Goal: Task Accomplishment & Management: Manage account settings

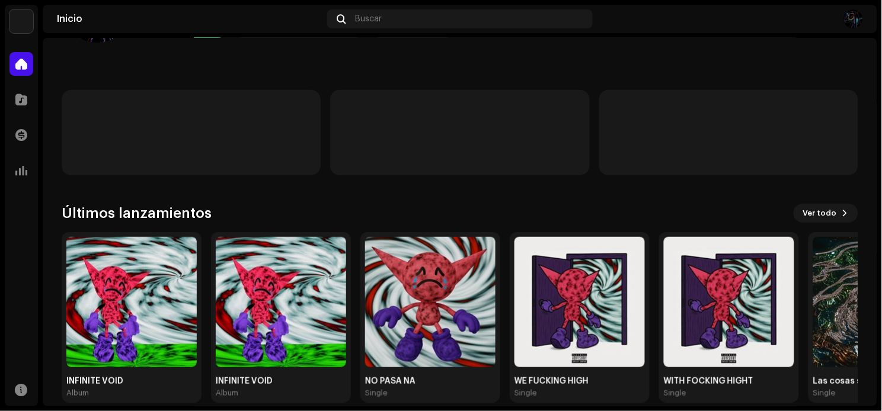
scroll to position [100, 0]
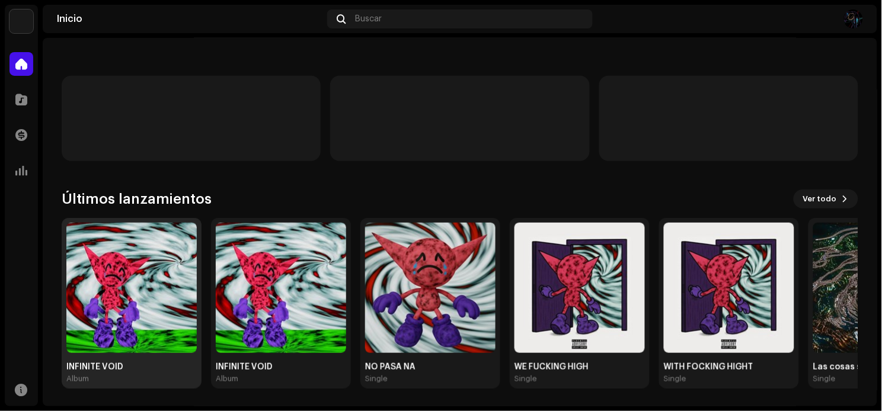
click at [132, 280] on img at bounding box center [131, 288] width 130 height 130
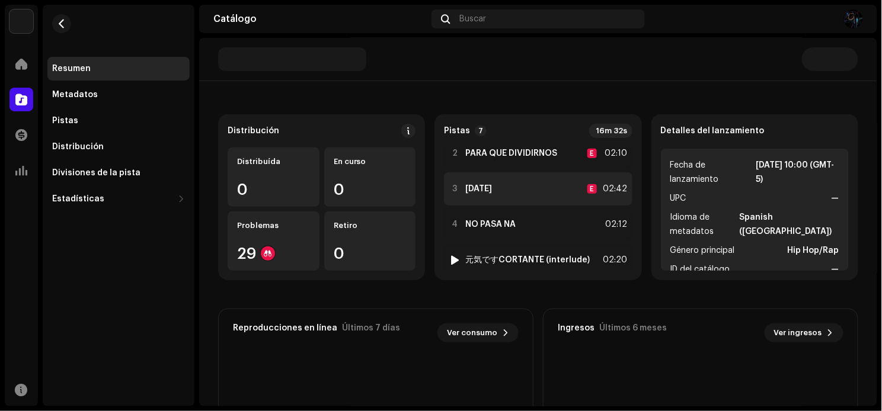
scroll to position [66, 0]
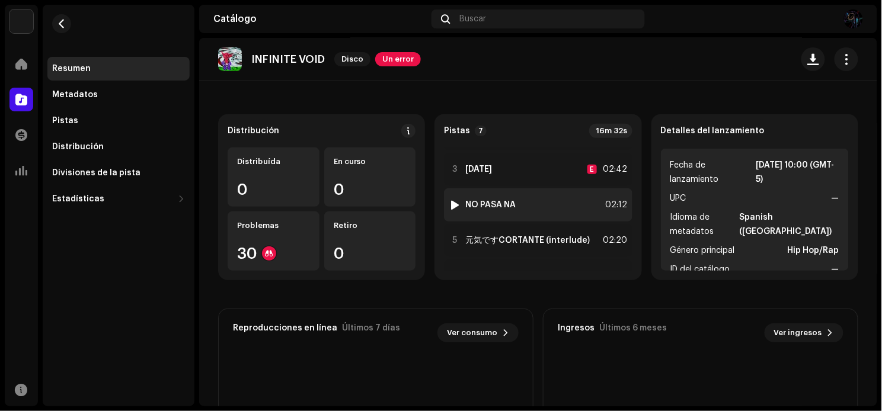
drag, startPoint x: 594, startPoint y: 198, endPoint x: 563, endPoint y: 196, distance: 31.5
click at [563, 196] on div "4 NO PASA NA 02:12" at bounding box center [538, 204] width 188 height 33
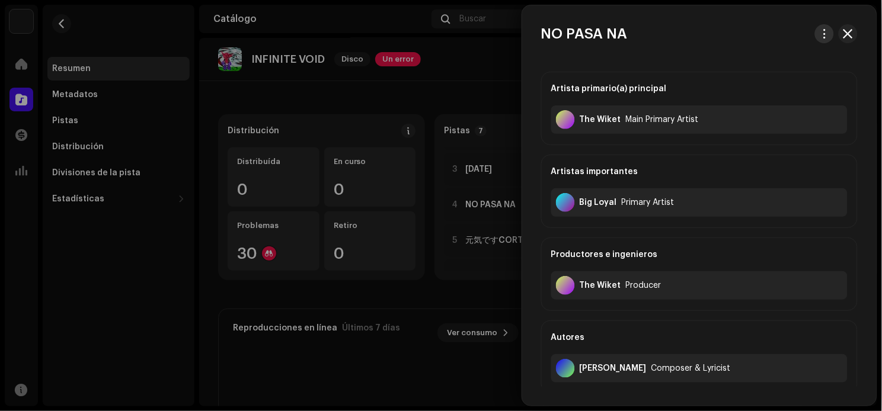
click at [826, 40] on button "button" at bounding box center [824, 33] width 19 height 19
click at [789, 65] on div "Ver pista" at bounding box center [765, 60] width 110 height 9
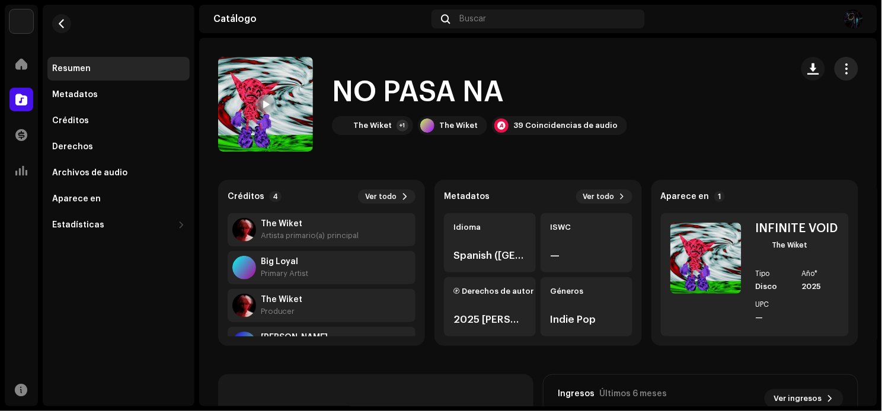
click at [844, 72] on span "button" at bounding box center [846, 68] width 11 height 9
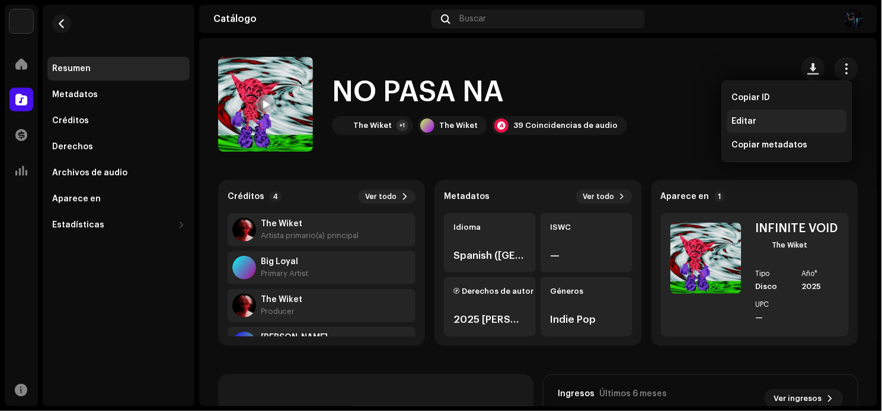
click at [794, 116] on div "Editar" at bounding box center [787, 122] width 120 height 24
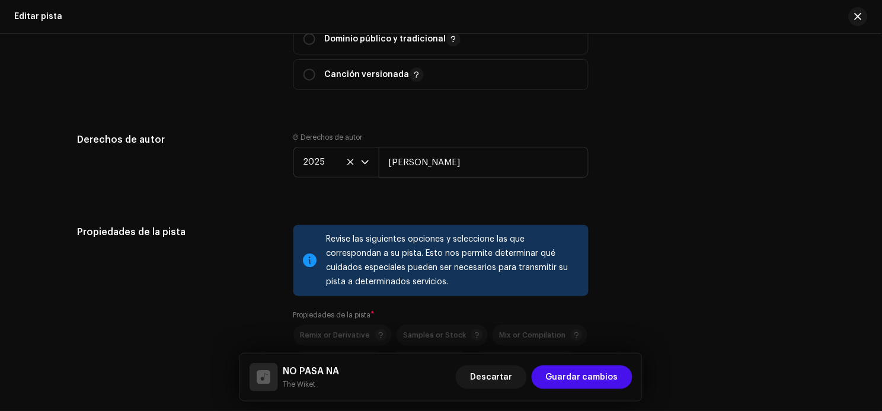
scroll to position [1761, 0]
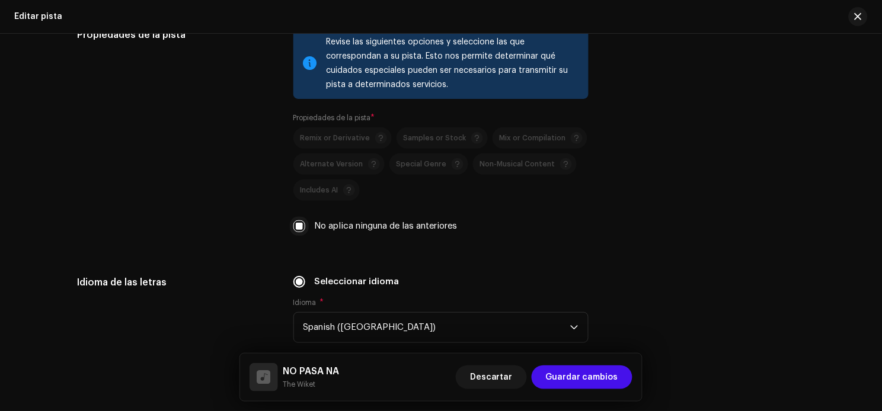
click at [297, 232] on input "No aplica ninguna de las anteriores" at bounding box center [299, 226] width 12 height 12
checkbox input "false"
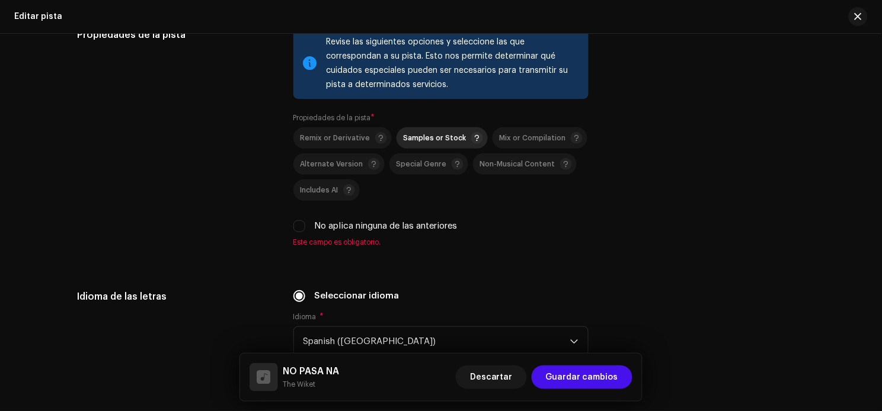
click at [413, 142] on span "Samples or Stock" at bounding box center [434, 138] width 63 height 8
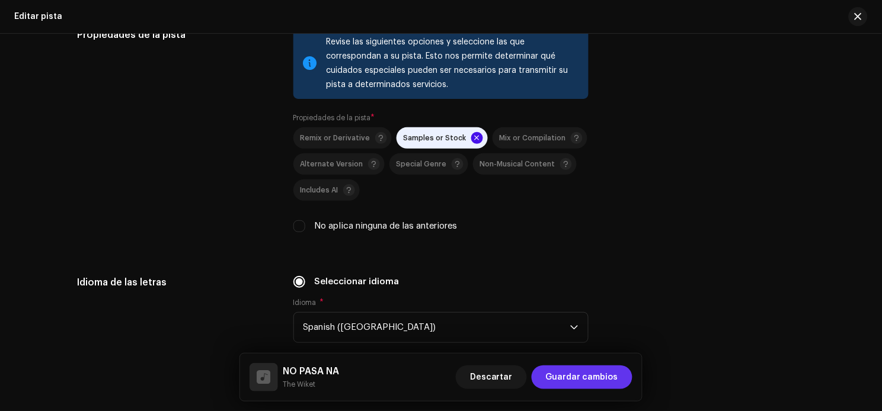
click at [589, 382] on span "Guardar cambios" at bounding box center [582, 378] width 72 height 24
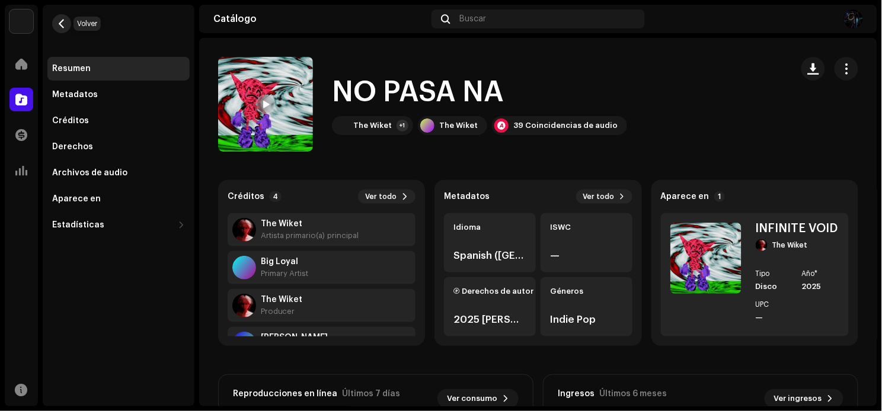
click at [64, 23] on span "button" at bounding box center [61, 23] width 9 height 9
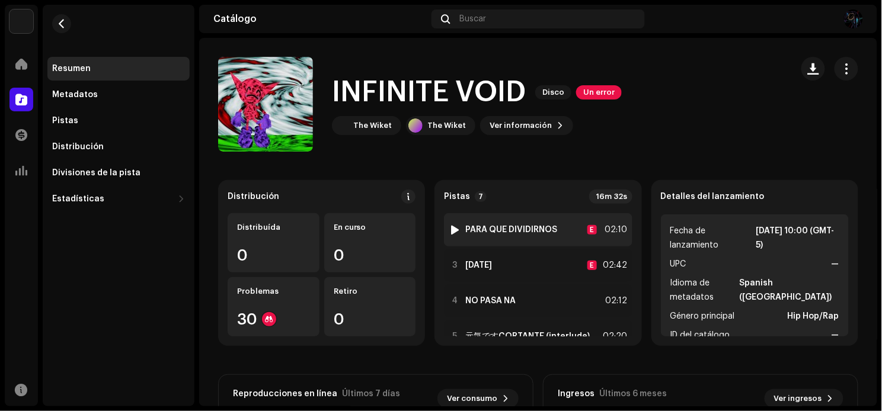
scroll to position [66, 0]
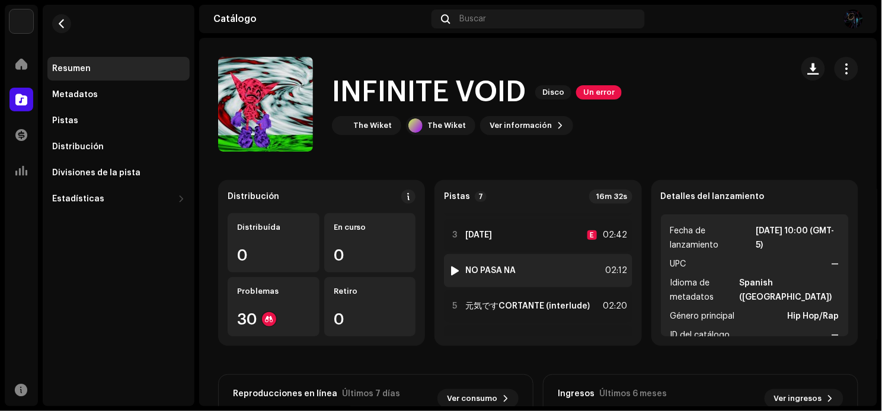
drag, startPoint x: 549, startPoint y: 276, endPoint x: 501, endPoint y: 286, distance: 48.9
click at [501, 286] on div "4 NO PASA NA 02:12" at bounding box center [538, 270] width 188 height 33
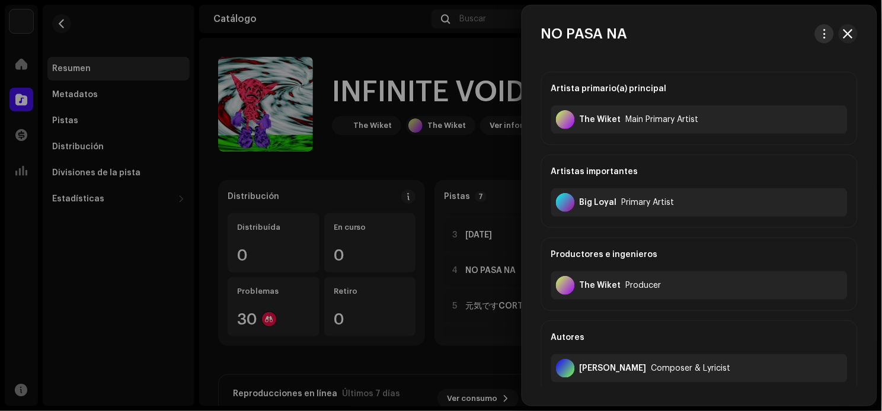
click at [815, 36] on button "button" at bounding box center [824, 33] width 19 height 19
click at [757, 66] on div "Ver pista" at bounding box center [766, 61] width 120 height 24
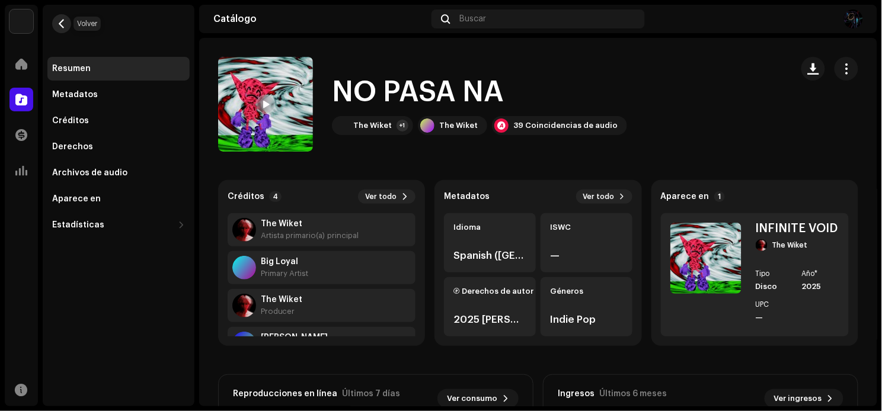
click at [55, 23] on button "button" at bounding box center [61, 23] width 19 height 19
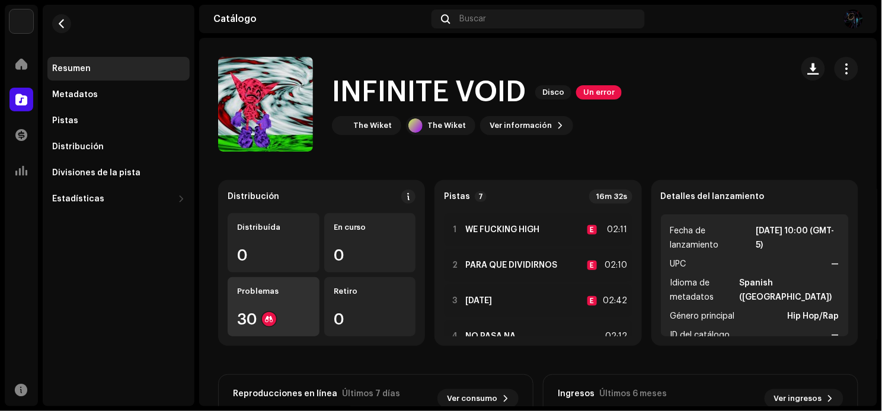
click at [304, 290] on div "Problemas" at bounding box center [273, 291] width 73 height 9
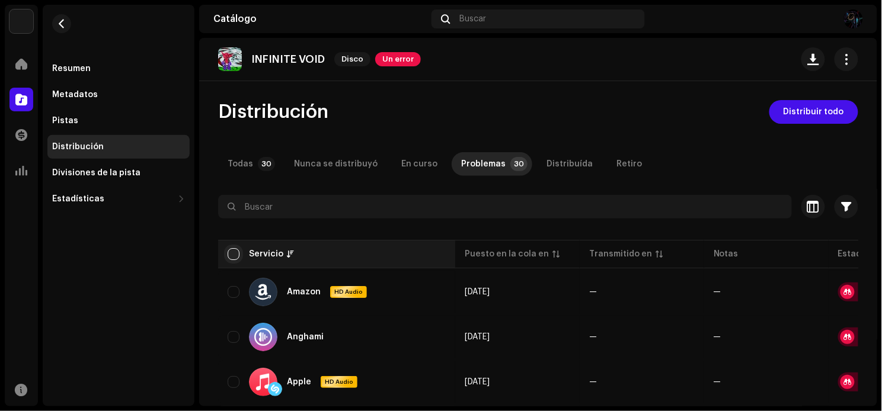
click at [230, 250] on input "checkbox" at bounding box center [233, 254] width 12 height 12
checkbox input "true"
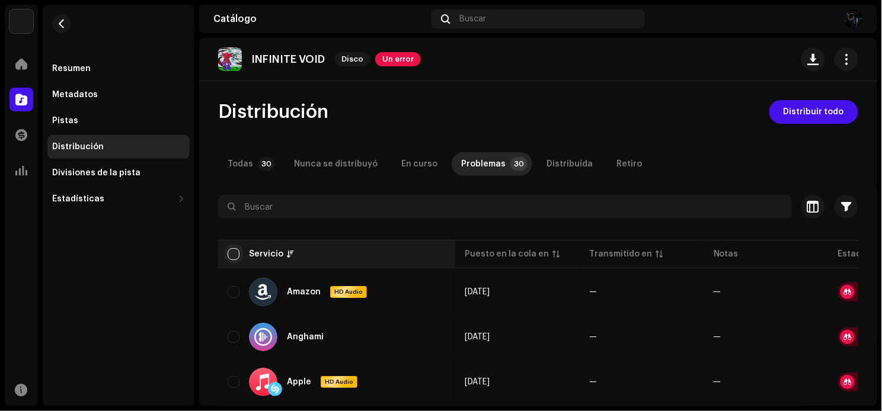
checkbox input "true"
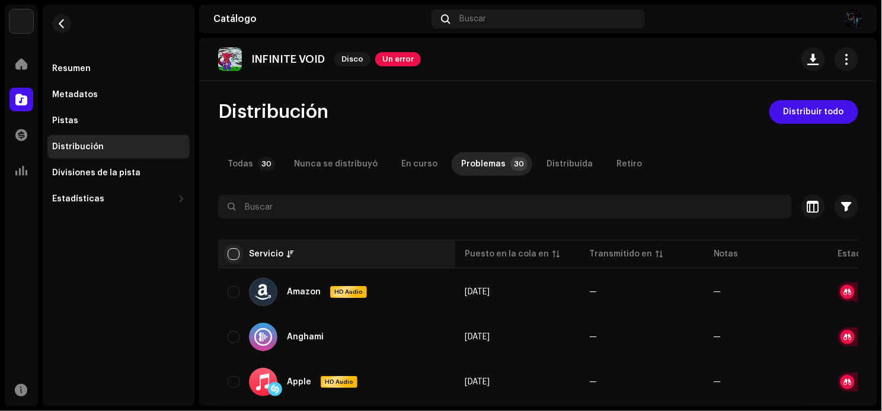
checkbox input "true"
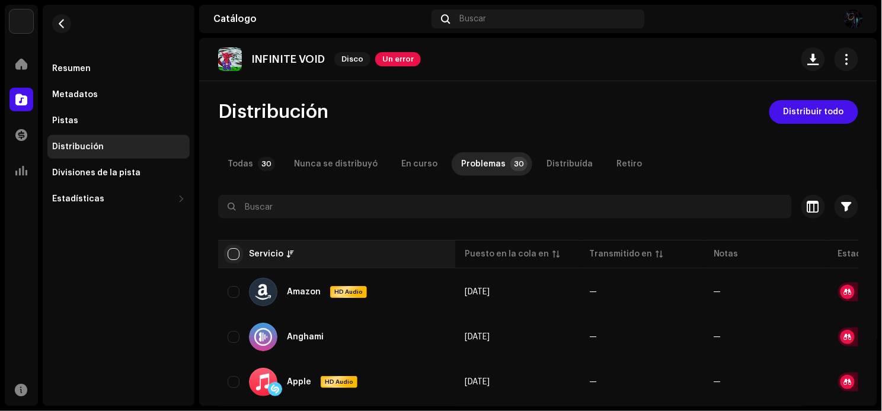
checkbox input "true"
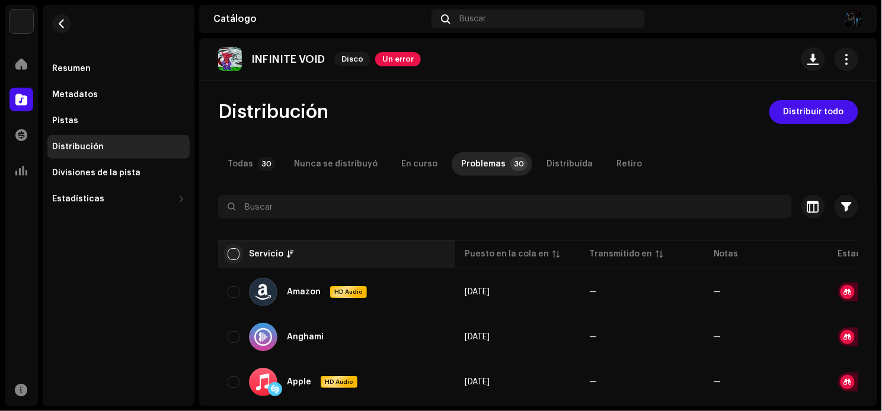
checkbox input "true"
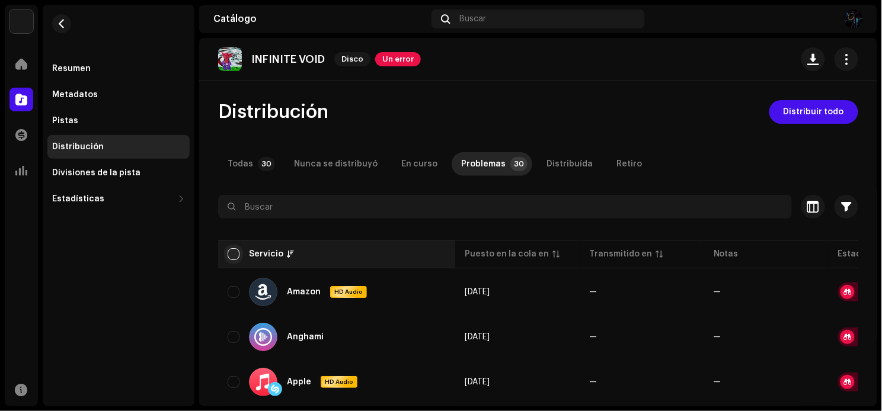
checkbox input "true"
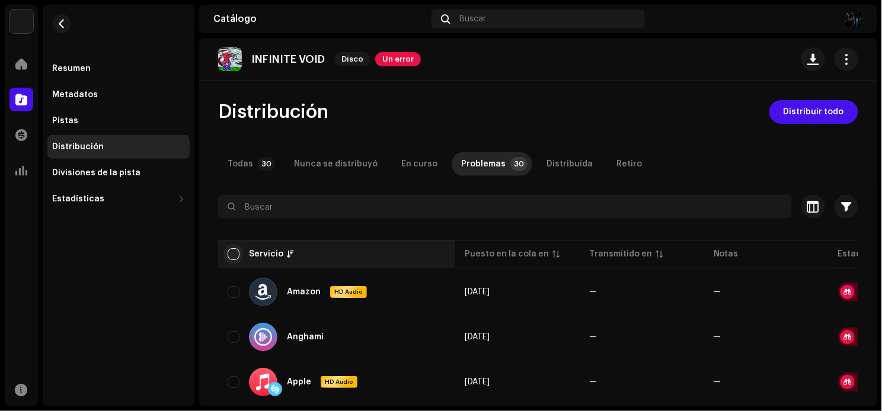
checkbox input "true"
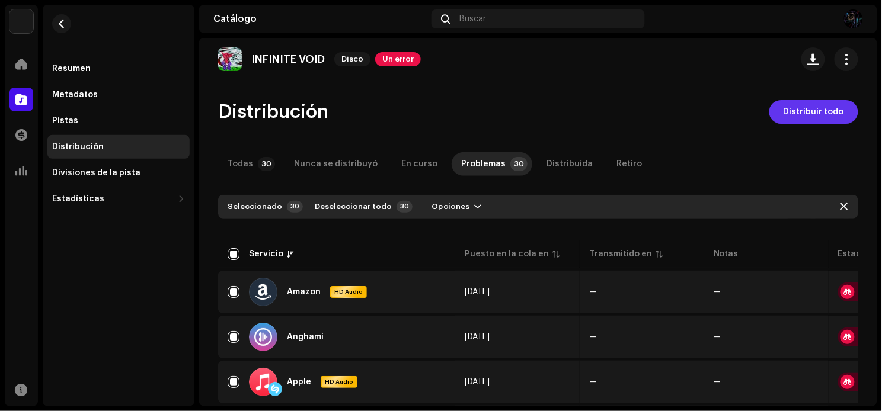
click at [783, 104] on span "Distribuir todo" at bounding box center [813, 112] width 60 height 24
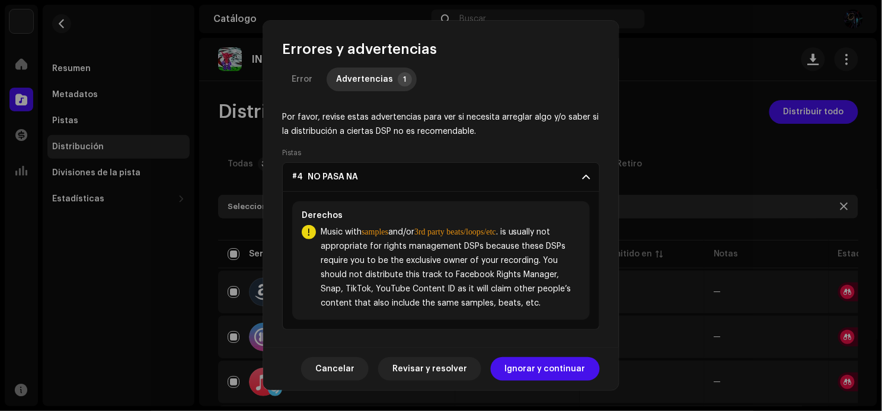
scroll to position [12, 0]
click at [548, 370] on span "Ignorar y continuar" at bounding box center [545, 369] width 81 height 24
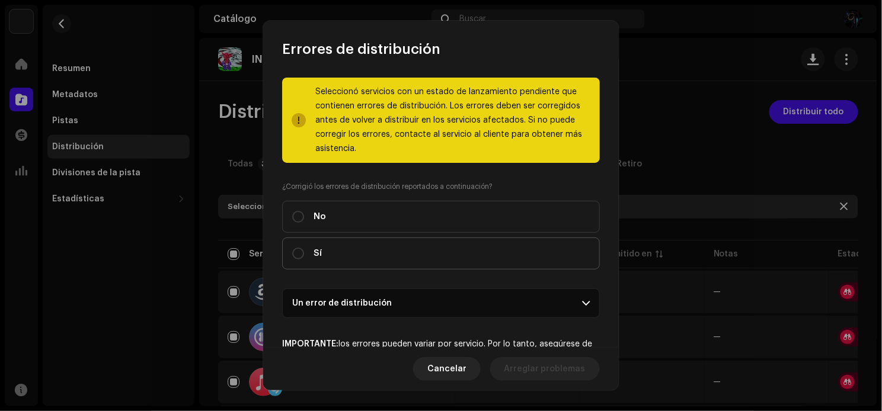
click at [460, 258] on label "Sí" at bounding box center [441, 254] width 318 height 32
click at [304, 258] on input "Sí" at bounding box center [298, 254] width 12 height 12
radio input "true"
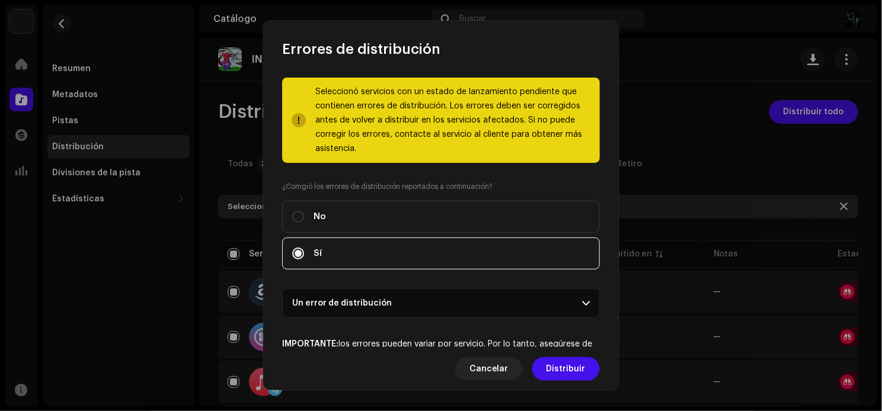
drag, startPoint x: 554, startPoint y: 369, endPoint x: 543, endPoint y: 316, distance: 54.5
click at [543, 317] on div "Errores de distribución Seleccionó servicios con un estado de lanzamiento pendi…" at bounding box center [440, 206] width 355 height 370
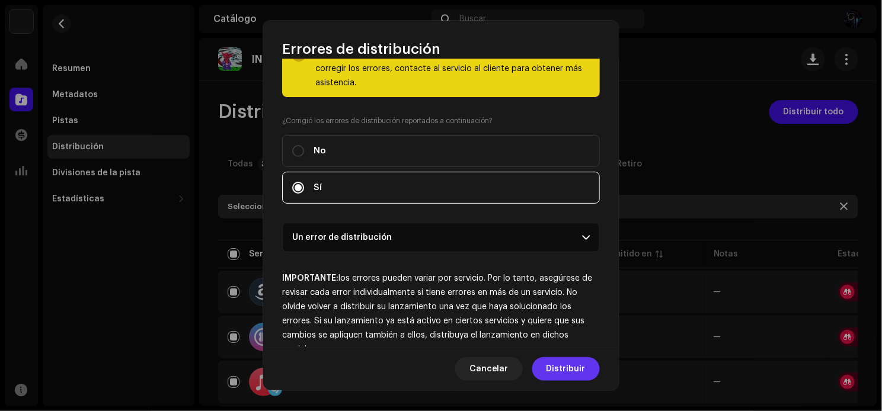
click at [562, 363] on span "Distribuir" at bounding box center [565, 369] width 39 height 24
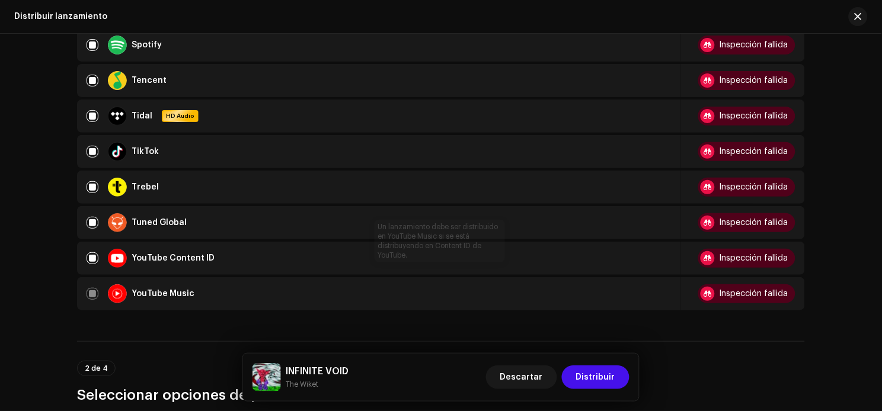
scroll to position [987, 0]
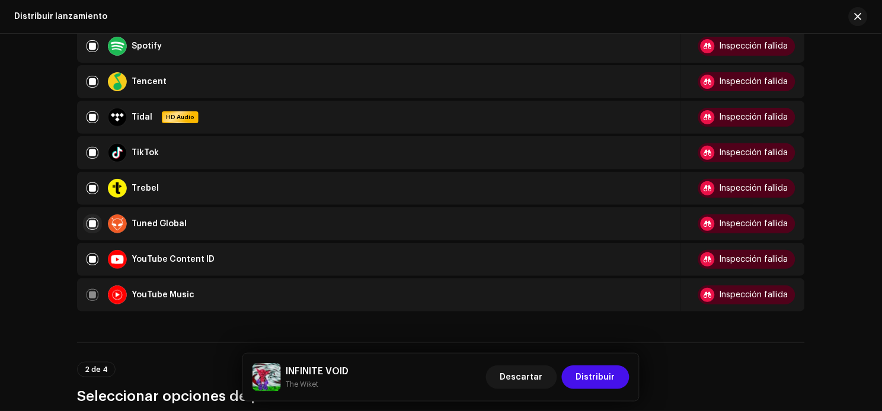
click at [86, 218] on input "checkbox" at bounding box center [92, 224] width 12 height 12
checkbox input "false"
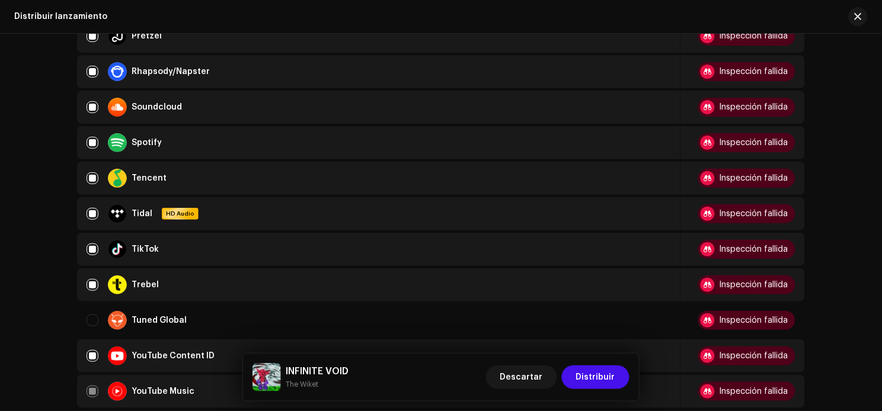
scroll to position [855, 0]
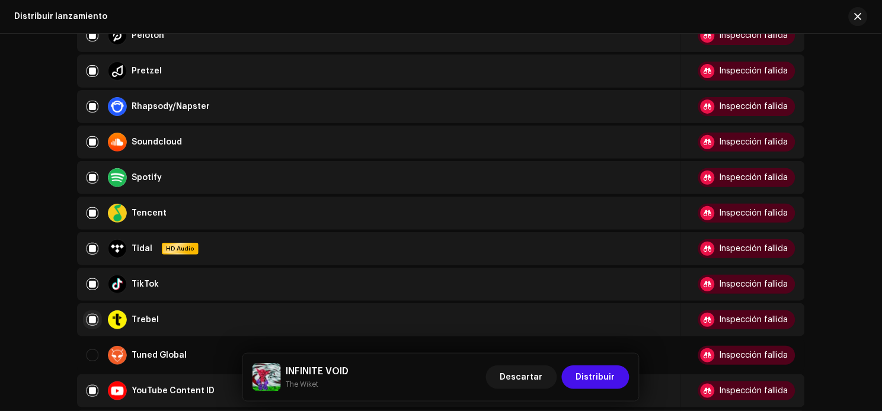
click at [91, 314] on input "Row Selected" at bounding box center [92, 320] width 12 height 12
checkbox input "false"
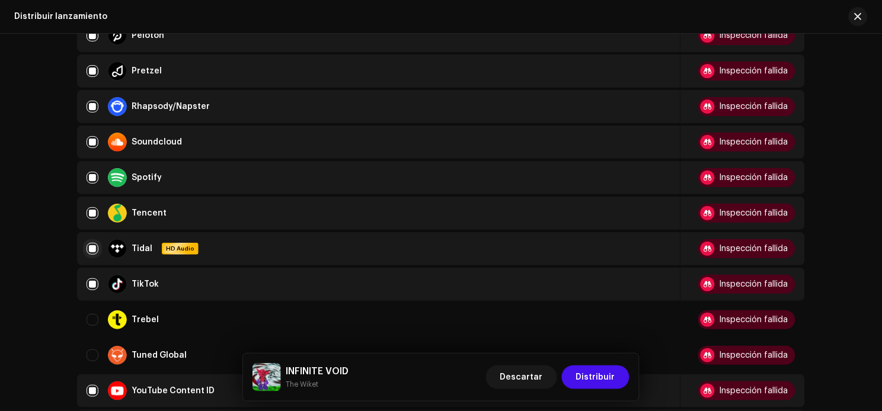
click at [86, 243] on input "Row Selected" at bounding box center [92, 249] width 12 height 12
checkbox input "false"
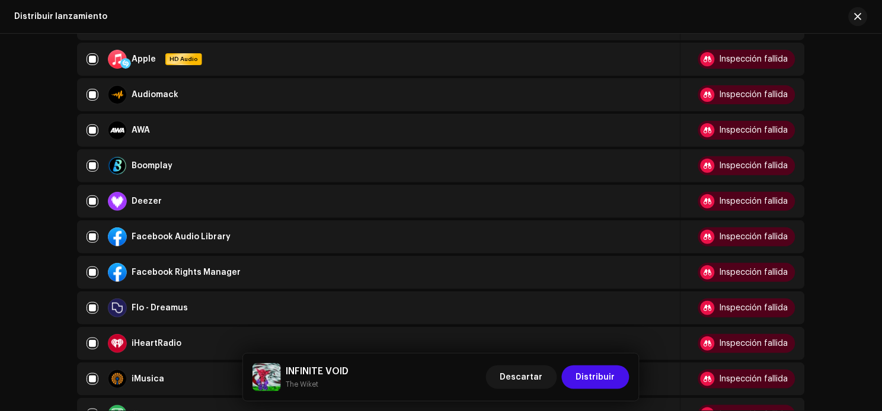
scroll to position [66, 0]
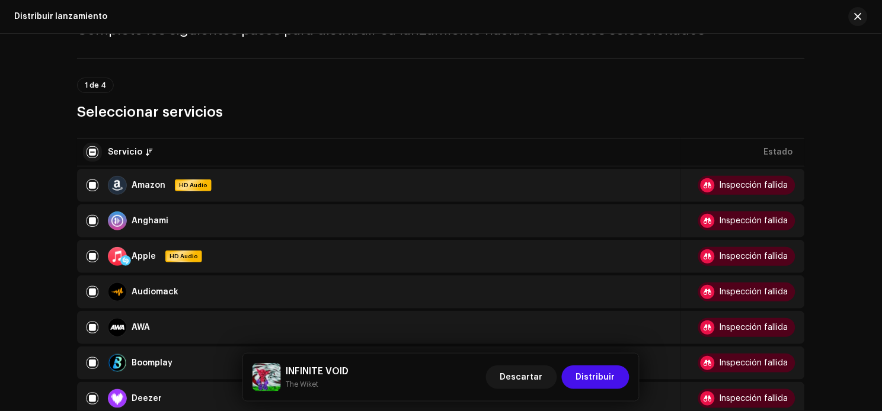
click at [95, 153] on input "checkbox" at bounding box center [92, 152] width 12 height 12
checkbox input "true"
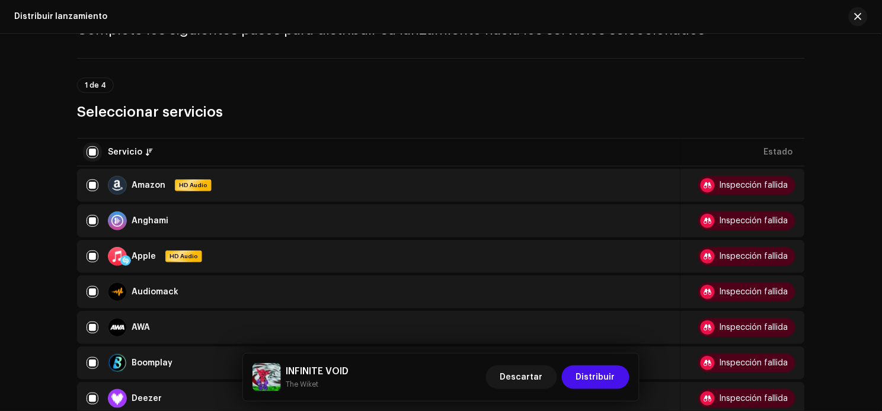
click at [88, 149] on input "checkbox" at bounding box center [92, 152] width 12 height 12
checkbox input "false"
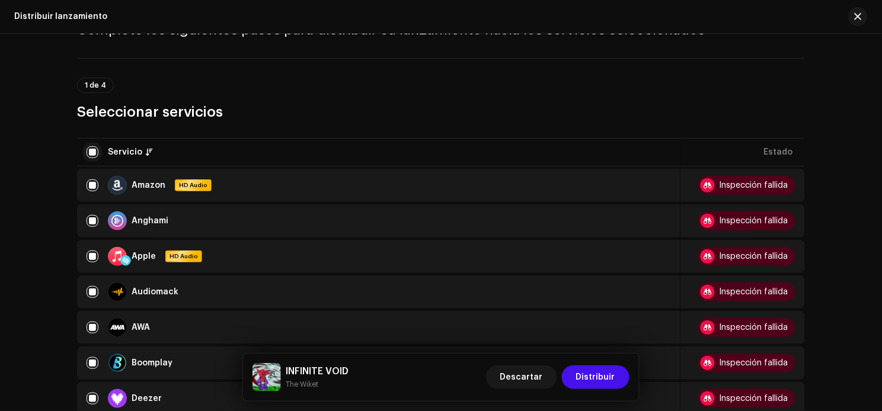
checkbox input "false"
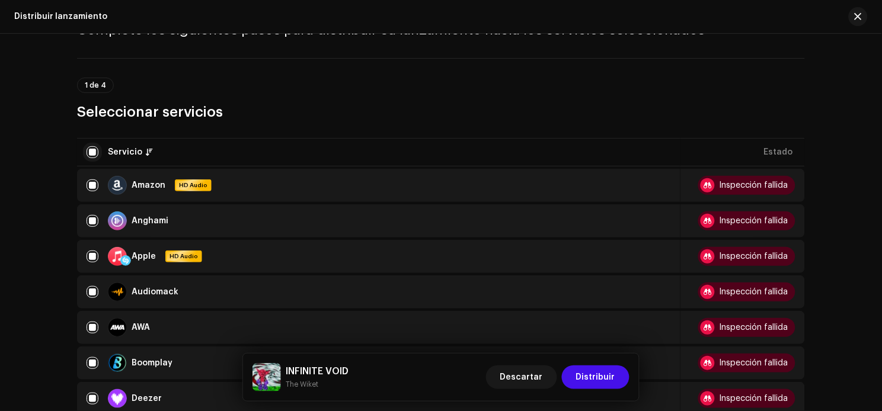
checkbox input "false"
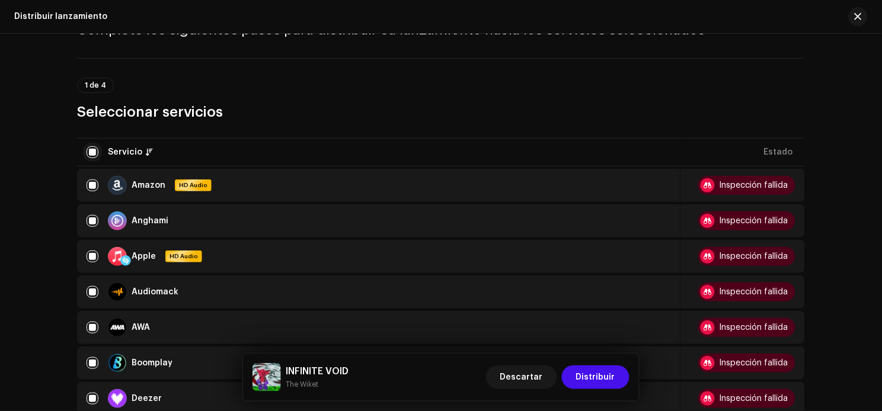
checkbox input "false"
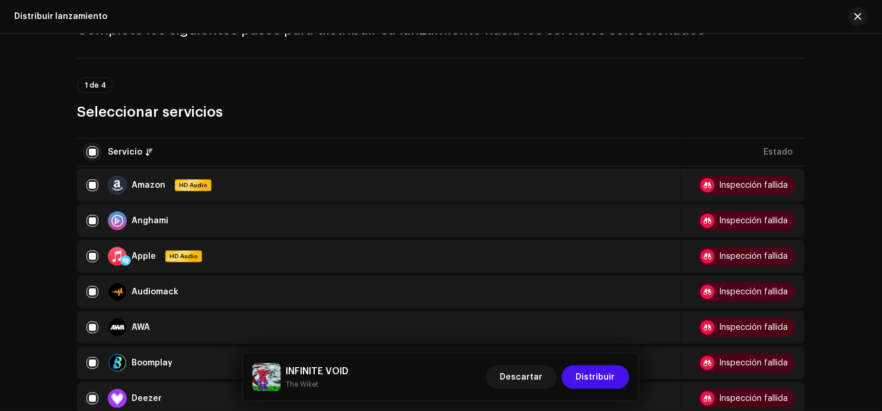
checkbox input "false"
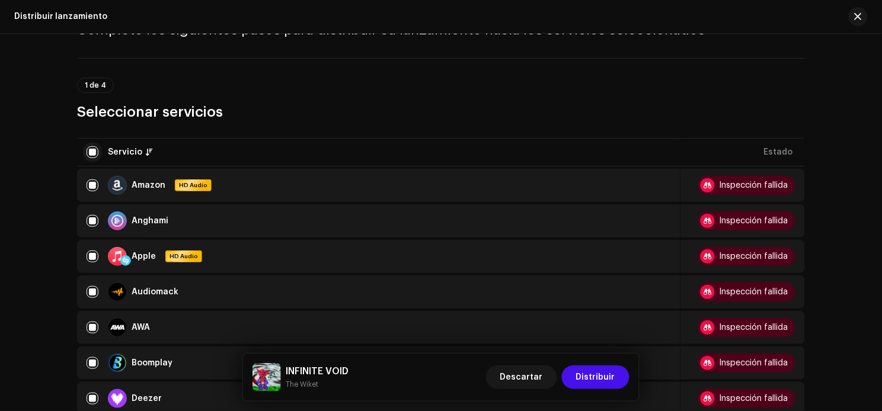
checkbox input "false"
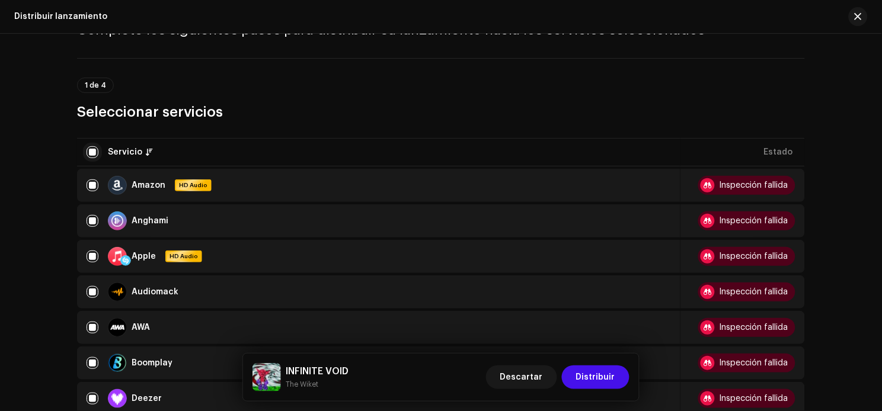
checkbox input "false"
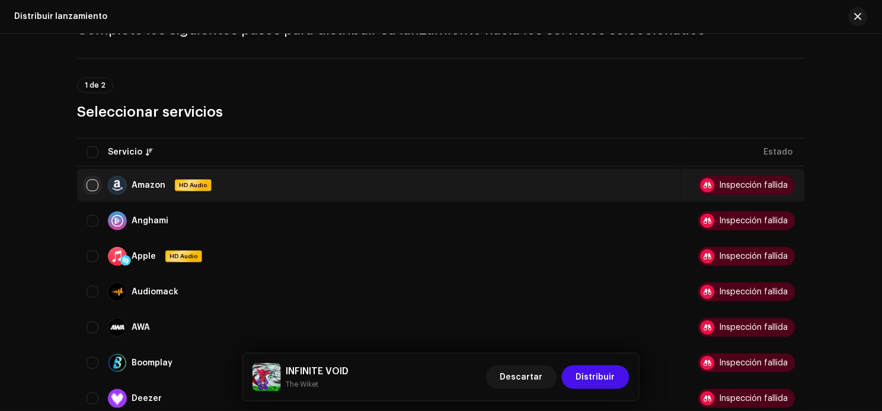
click at [86, 181] on input "Row Unselected" at bounding box center [92, 186] width 12 height 12
checkbox input "true"
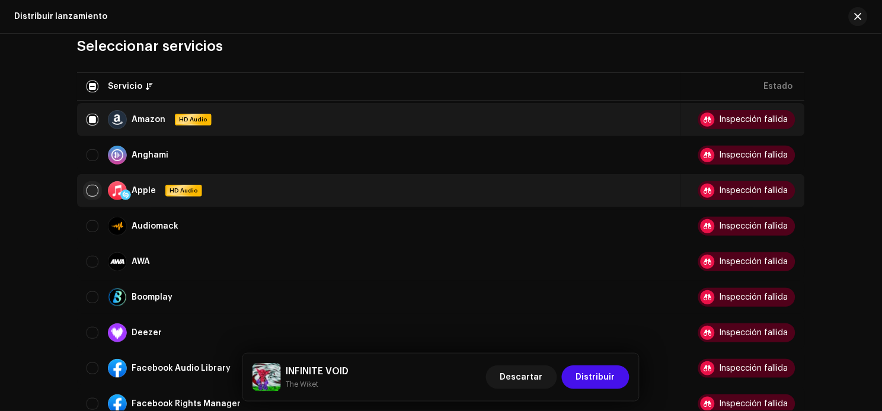
click at [90, 191] on input "Row Unselected" at bounding box center [92, 191] width 12 height 12
checkbox input "true"
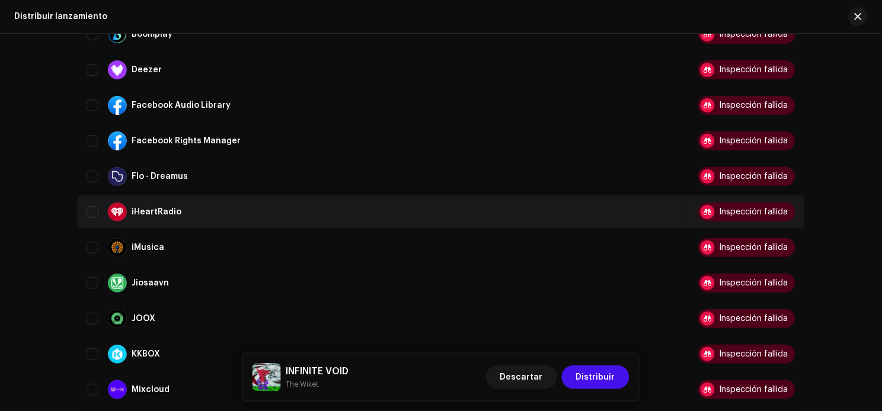
scroll to position [329, 0]
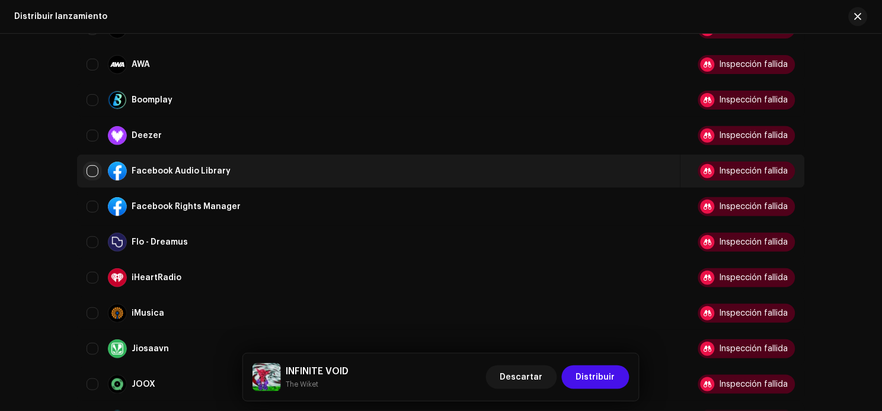
click at [89, 168] on input "Row Unselected" at bounding box center [92, 171] width 12 height 12
checkbox input "true"
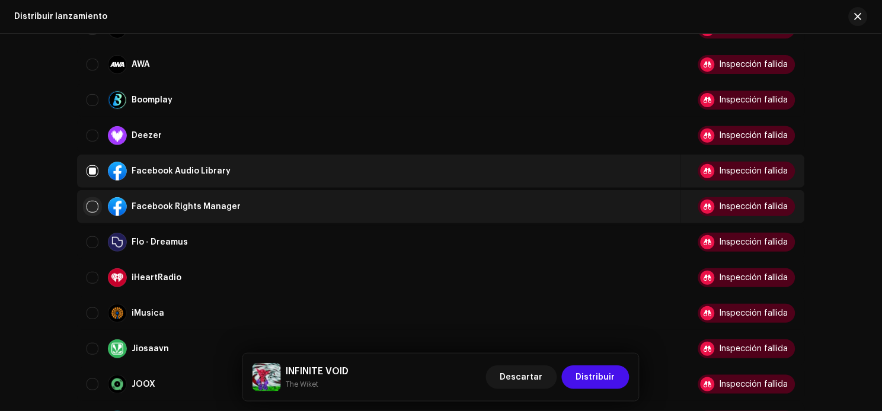
click at [92, 201] on input "Row Unselected" at bounding box center [92, 207] width 12 height 12
checkbox input "true"
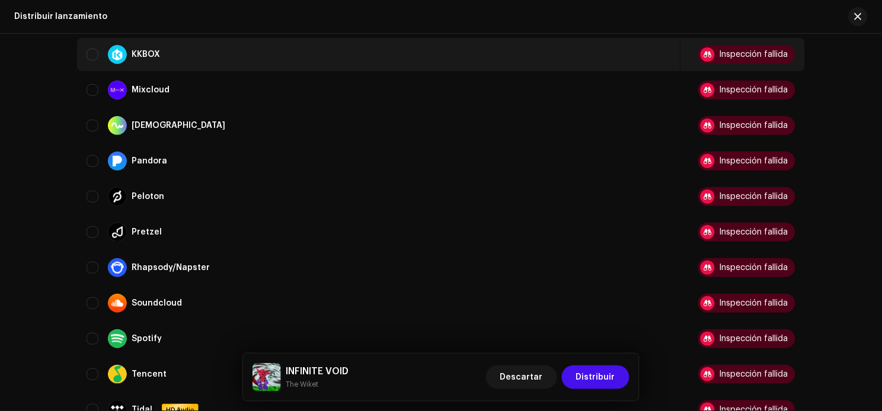
scroll to position [724, 0]
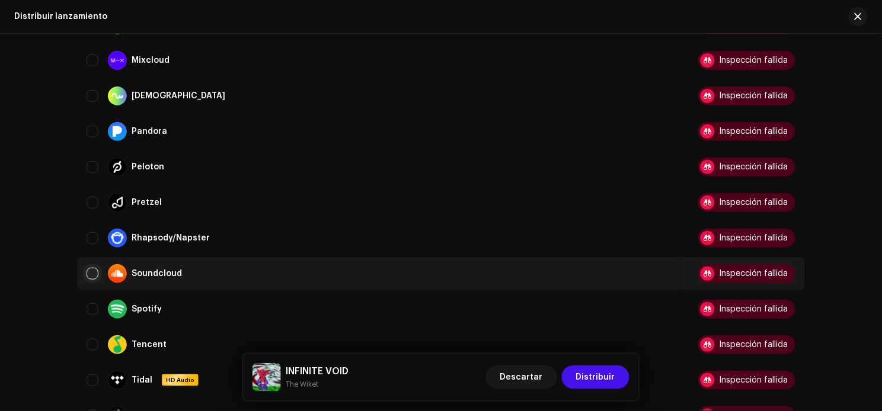
click at [86, 268] on input "Row Unselected" at bounding box center [92, 274] width 12 height 12
checkbox input "true"
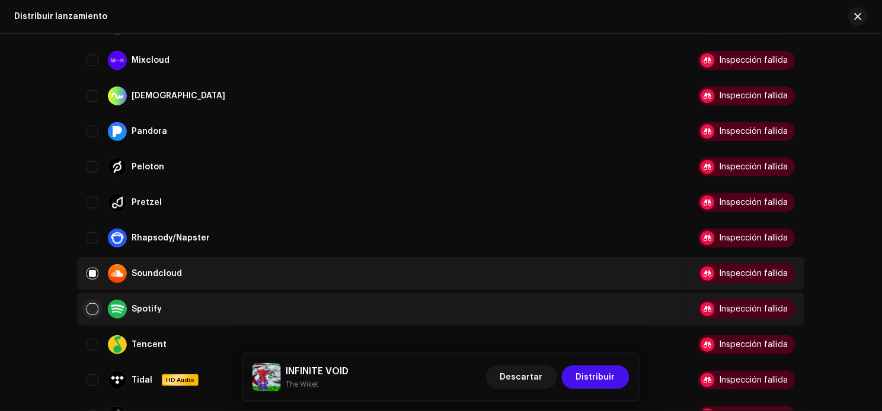
click at [92, 303] on input "Row Unselected" at bounding box center [92, 309] width 12 height 12
checkbox input "true"
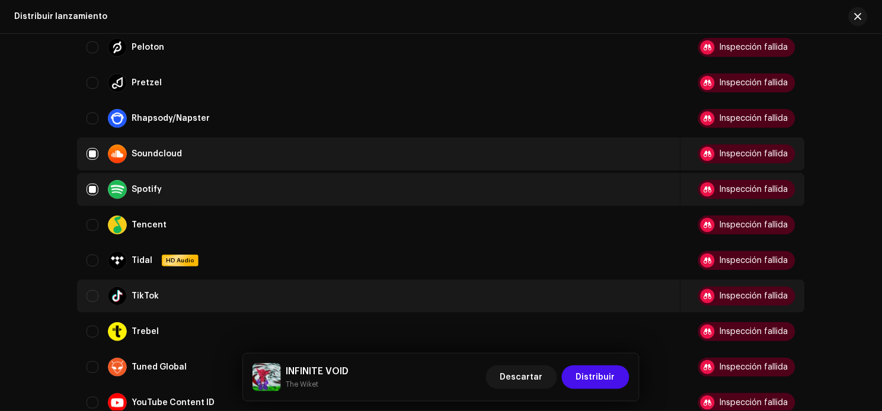
scroll to position [855, 0]
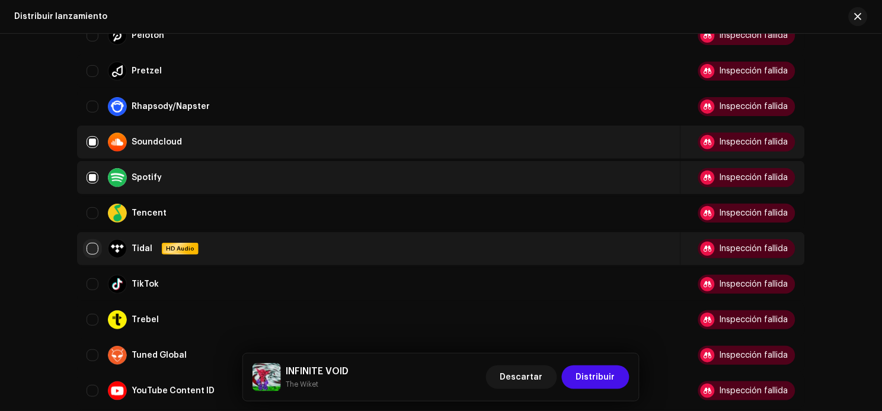
click at [89, 243] on input "Row Unselected" at bounding box center [92, 249] width 12 height 12
click at [88, 243] on input "Row Selected" at bounding box center [92, 249] width 12 height 12
checkbox input "false"
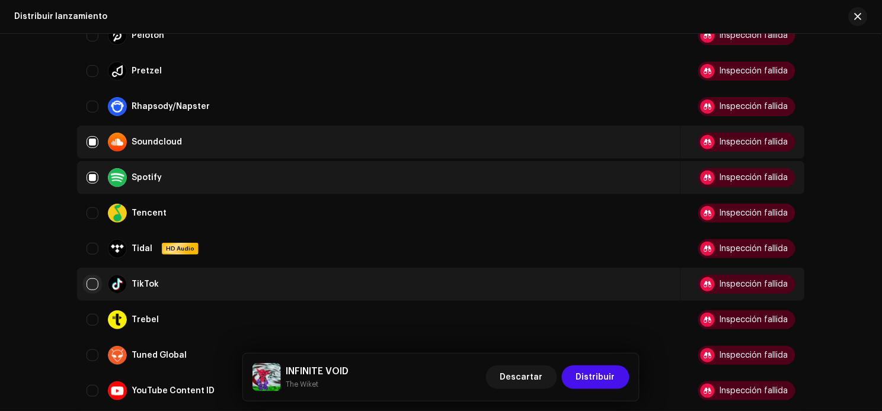
click at [91, 278] on input "Row Unselected" at bounding box center [92, 284] width 12 height 12
checkbox input "true"
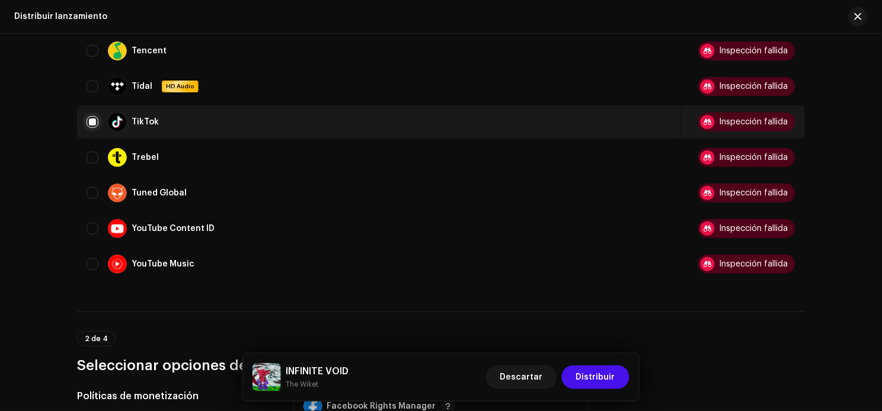
scroll to position [1053, 0]
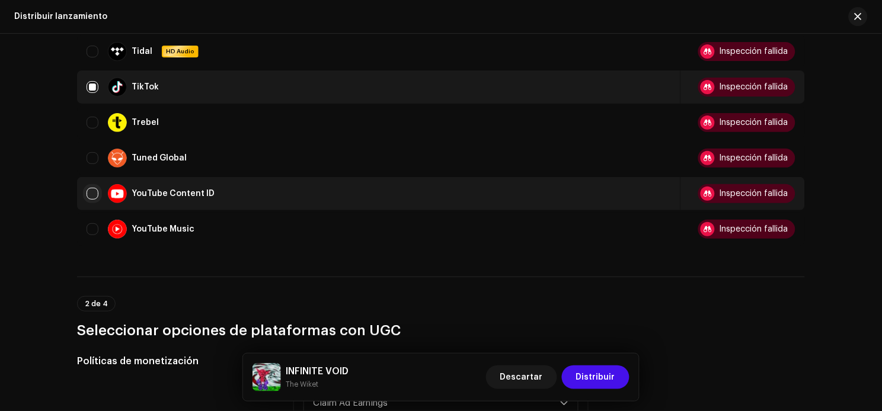
click at [89, 188] on input "Row Unselected" at bounding box center [92, 194] width 12 height 12
checkbox input "true"
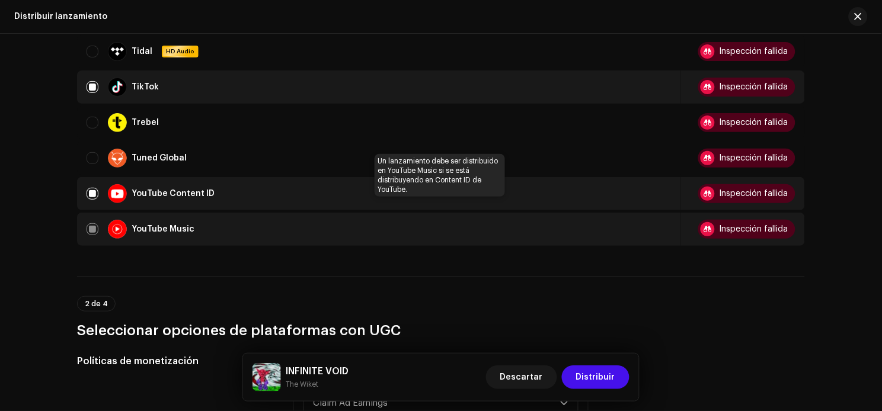
click at [89, 221] on div "YouTube Music" at bounding box center [378, 229] width 584 height 19
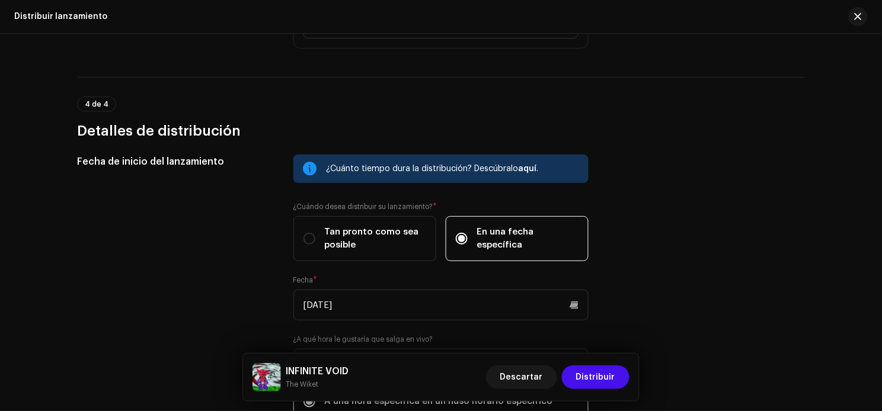
scroll to position [2370, 0]
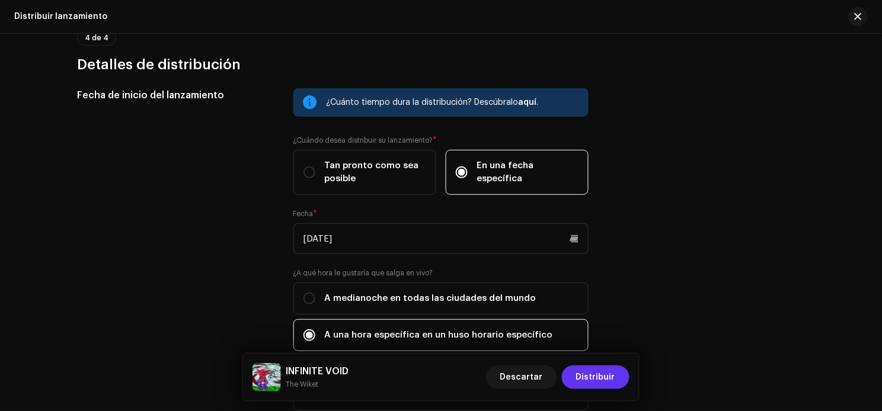
click at [610, 374] on span "Distribuir" at bounding box center [595, 378] width 39 height 24
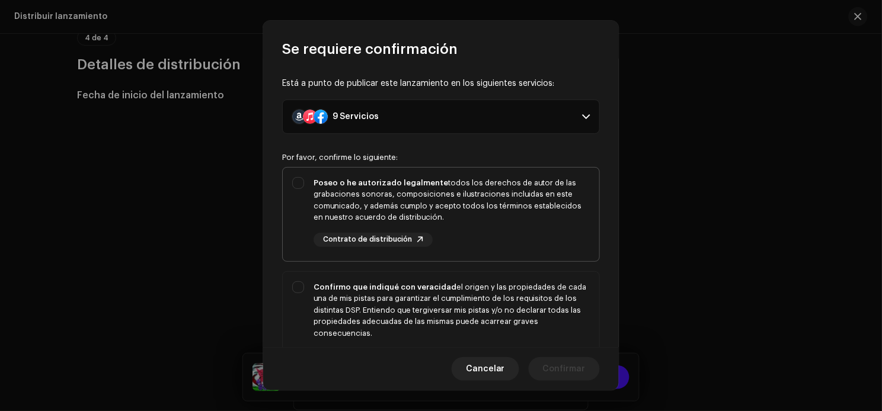
click at [531, 203] on div "Poseo o he autorizado legalmente todos los derechos de autor de las grabaciones…" at bounding box center [451, 200] width 276 height 46
click at [516, 261] on span "Poseo o he autorizado legalmente todos los derechos de autor de las grabaciones…" at bounding box center [441, 215] width 316 height 94
checkbox input "false"
click at [514, 301] on div "Confirmo que indiqué con veracidad el origen y las propiedades de cada una de m…" at bounding box center [451, 310] width 276 height 58
checkbox input "true"
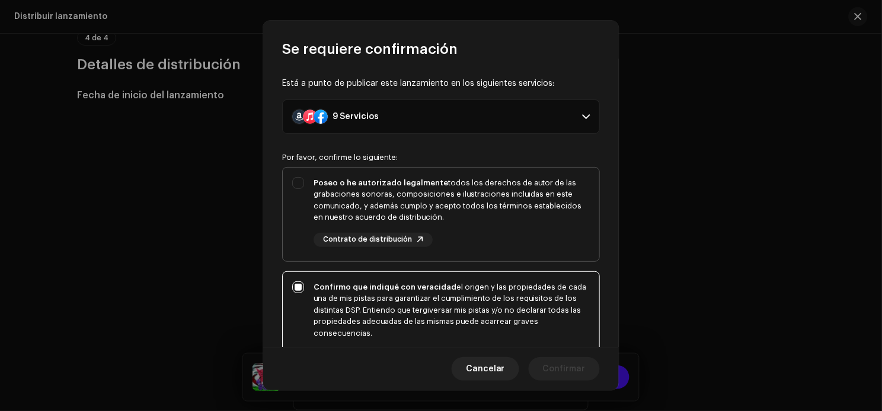
click at [552, 168] on div "Poseo o he autorizado legalmente todos los derechos de autor de las grabaciones…" at bounding box center [441, 212] width 316 height 89
checkbox input "true"
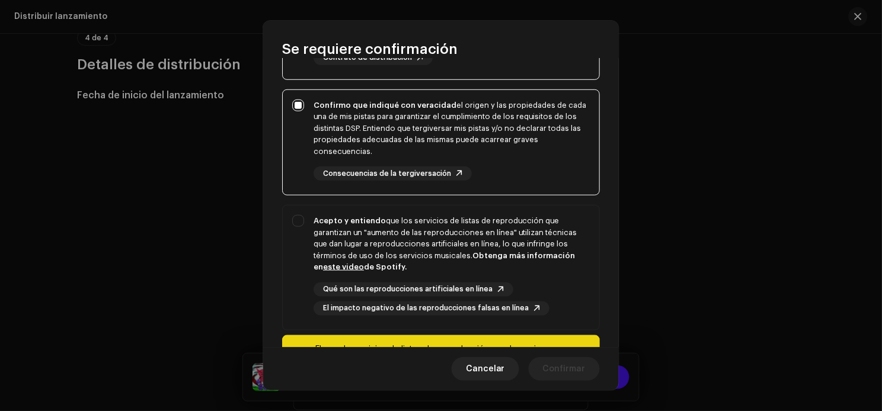
scroll to position [259, 0]
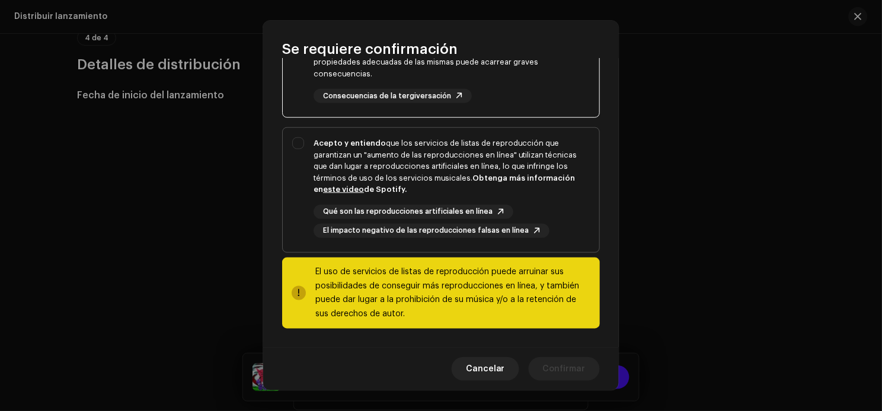
click at [536, 182] on div "Acepto y entiendo que los servicios de listas de reproducción que garantizan un…" at bounding box center [451, 166] width 276 height 58
checkbox input "true"
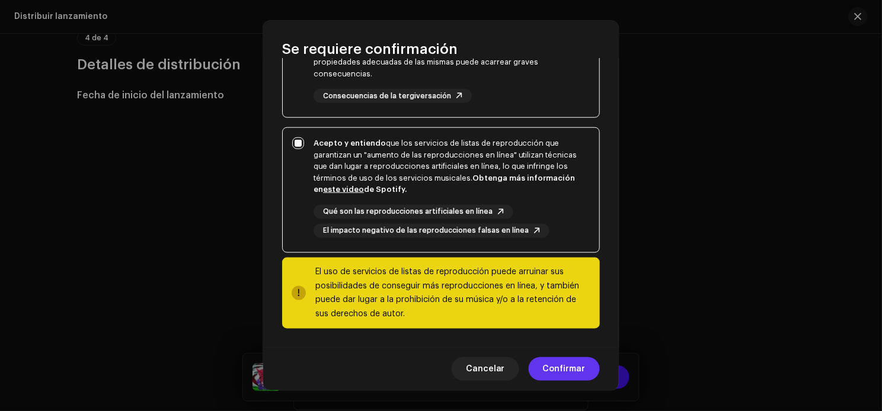
click at [557, 370] on span "Confirmar" at bounding box center [564, 369] width 43 height 24
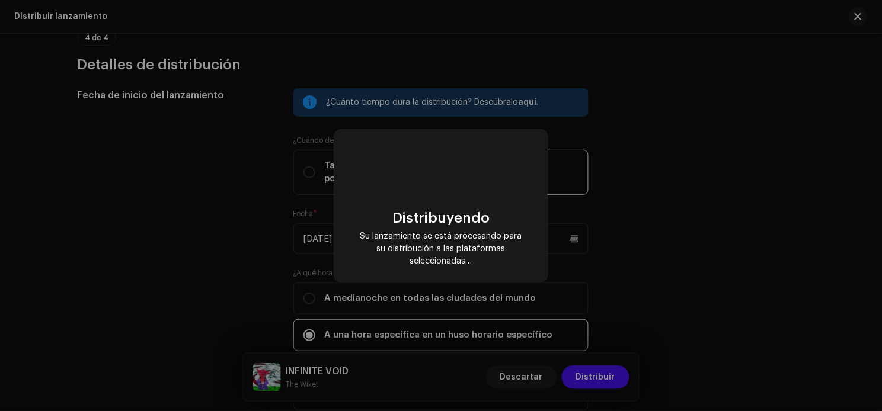
checkbox input "false"
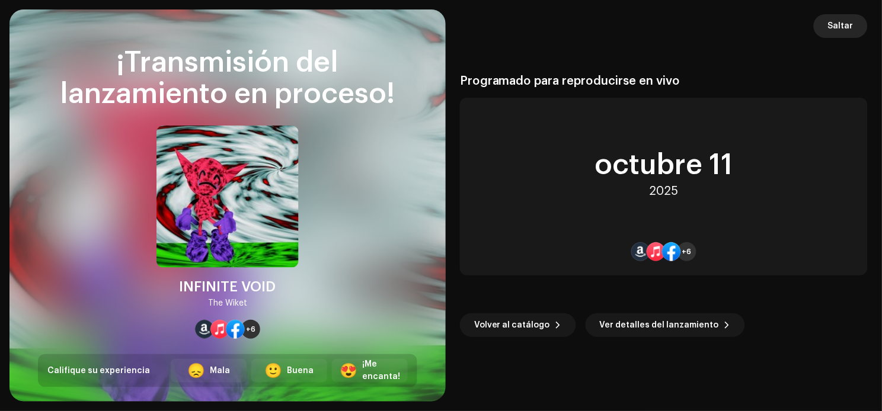
click at [846, 28] on span "Saltar" at bounding box center [840, 26] width 25 height 24
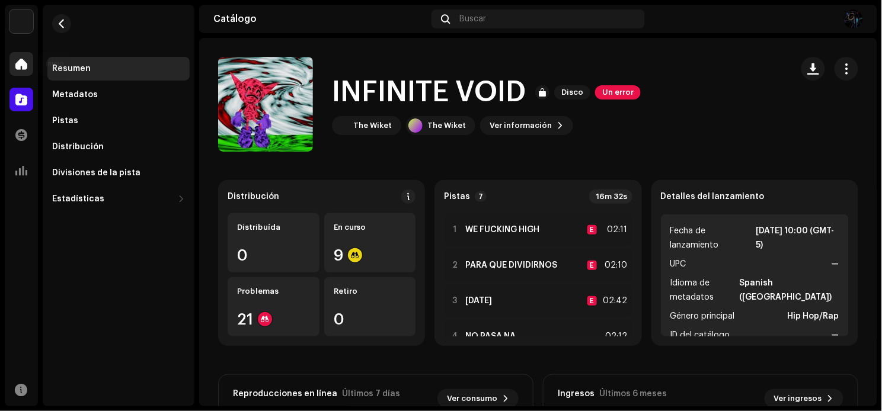
click at [21, 55] on div at bounding box center [21, 64] width 24 height 24
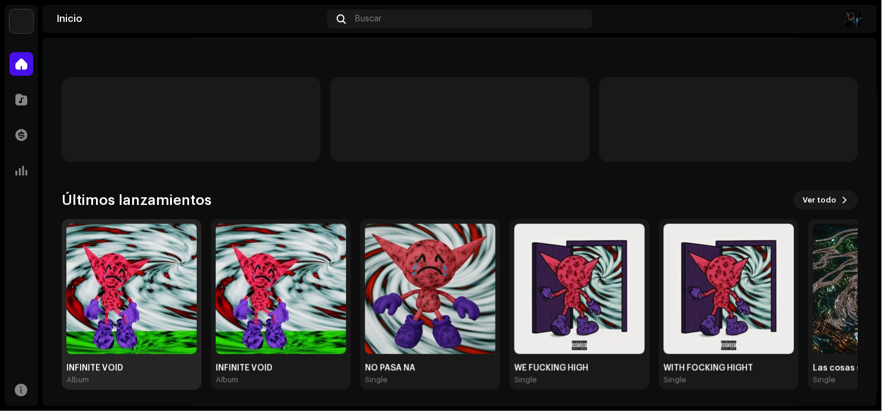
scroll to position [100, 0]
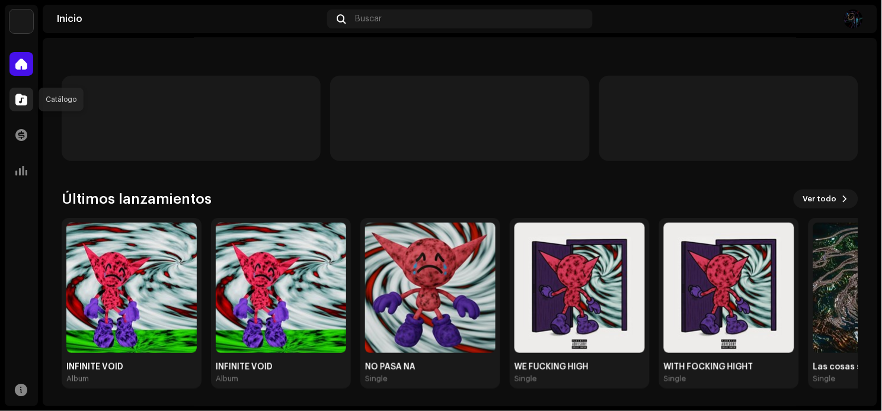
click at [15, 100] on span at bounding box center [21, 99] width 12 height 9
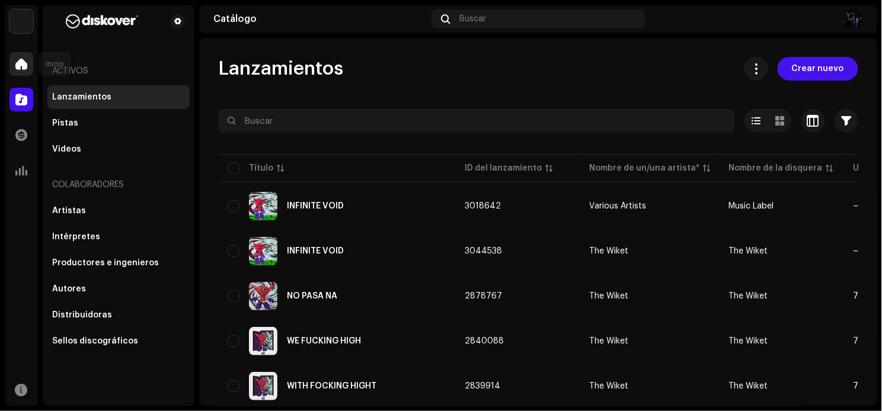
click at [18, 67] on span at bounding box center [21, 63] width 12 height 9
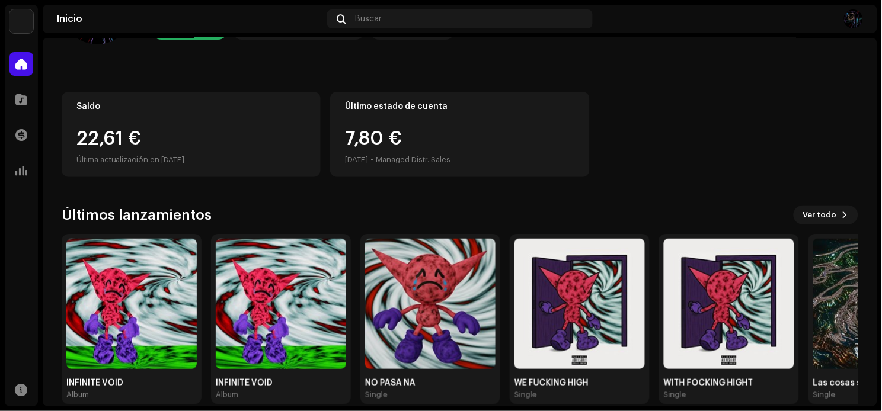
scroll to position [100, 0]
